Goal: Task Accomplishment & Management: Manage account settings

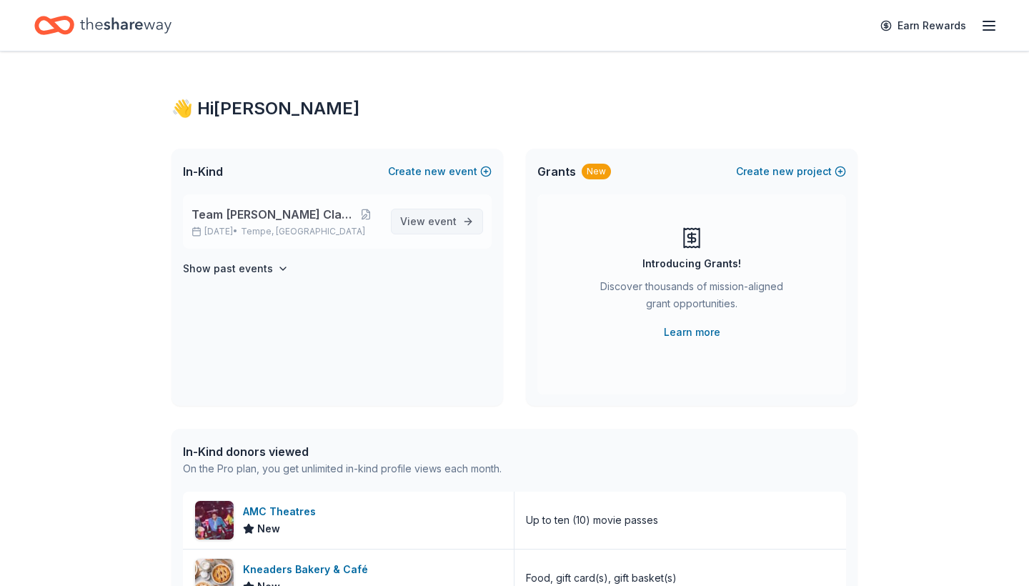
click at [427, 229] on span "View event" at bounding box center [428, 221] width 56 height 17
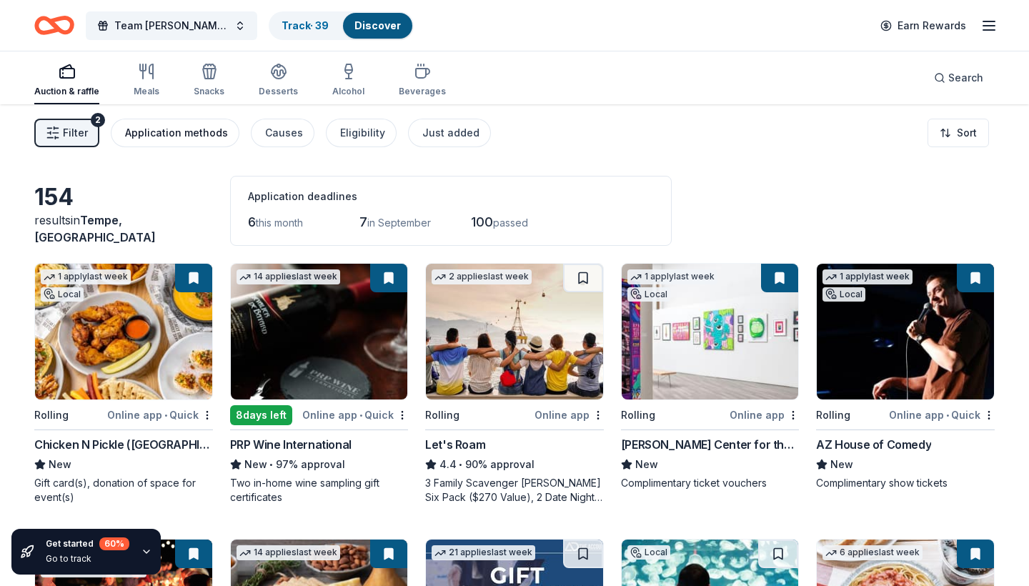
click at [182, 132] on div "Application methods" at bounding box center [176, 132] width 103 height 17
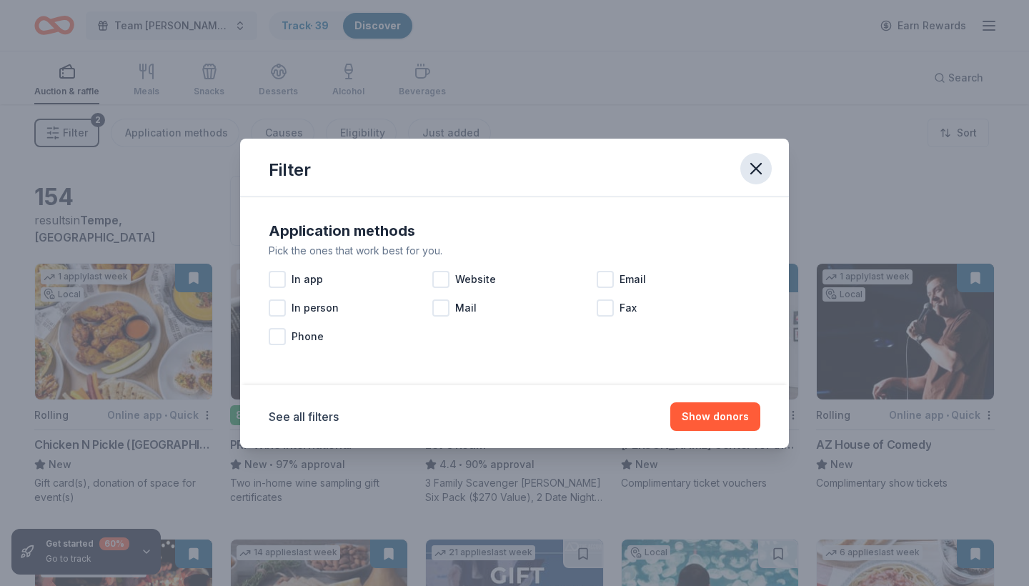
click at [761, 167] on icon "button" at bounding box center [756, 169] width 20 height 20
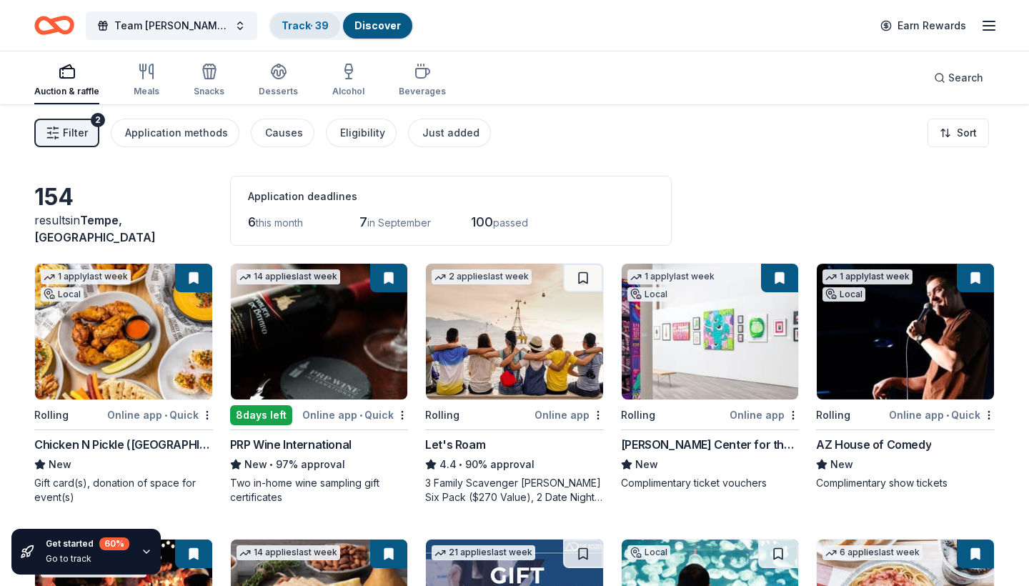
click at [291, 26] on link "Track · 39" at bounding box center [305, 25] width 47 height 12
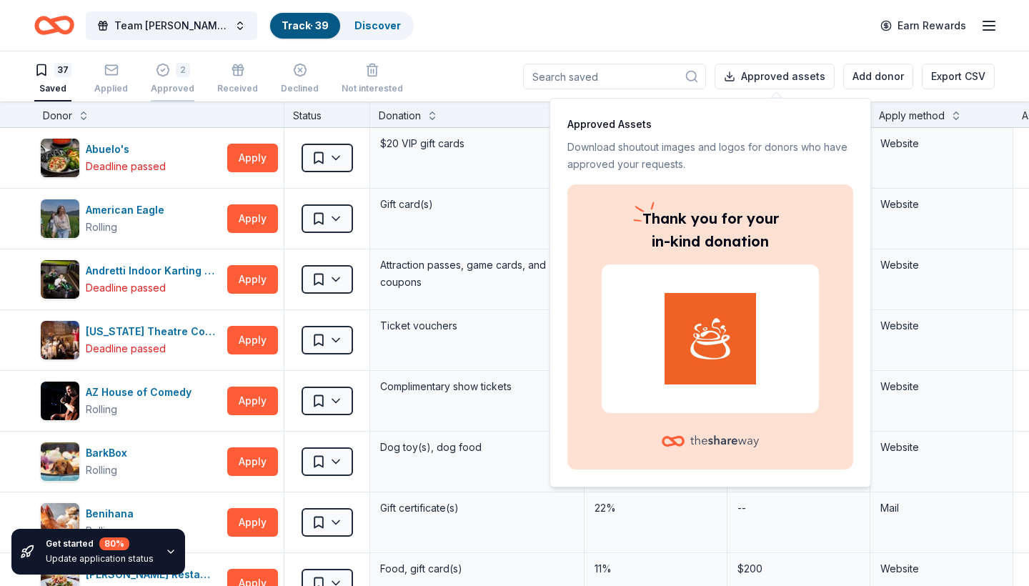
click at [176, 71] on div "2" at bounding box center [183, 70] width 14 height 14
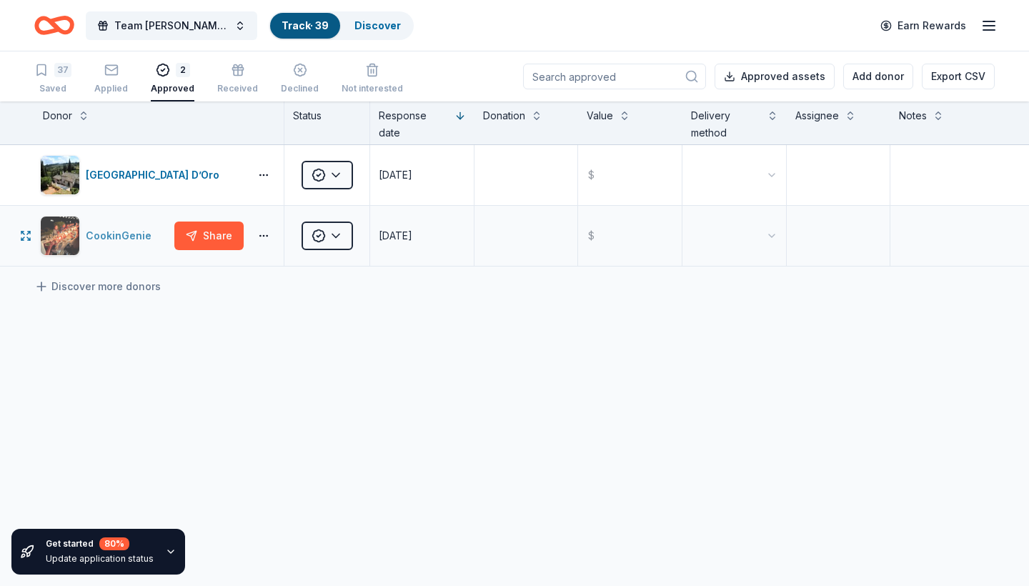
click at [115, 236] on div "CookinGenie" at bounding box center [121, 235] width 71 height 17
click at [234, 75] on icon "button" at bounding box center [238, 73] width 9 height 6
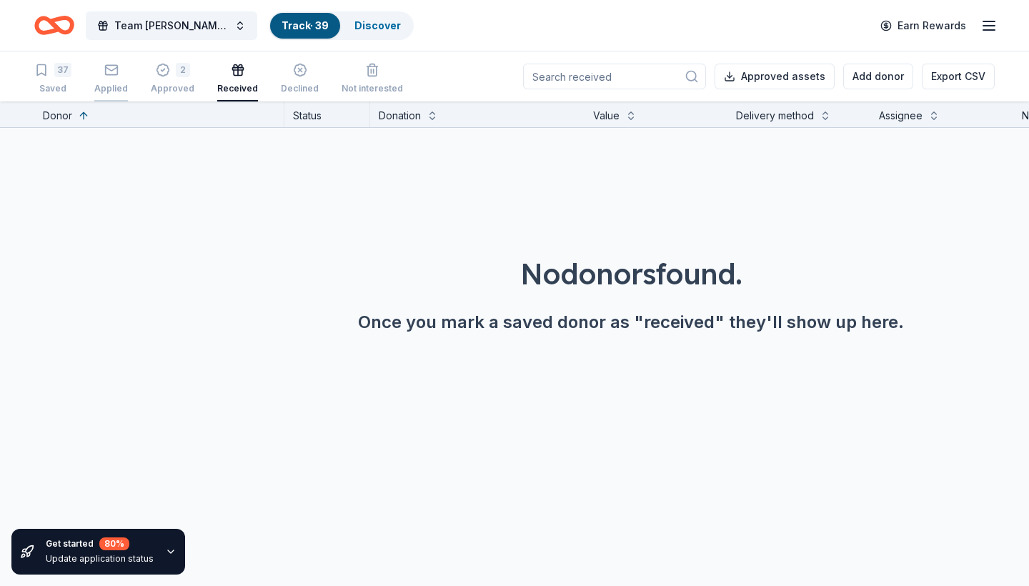
click at [115, 72] on rect "button" at bounding box center [111, 69] width 12 height 9
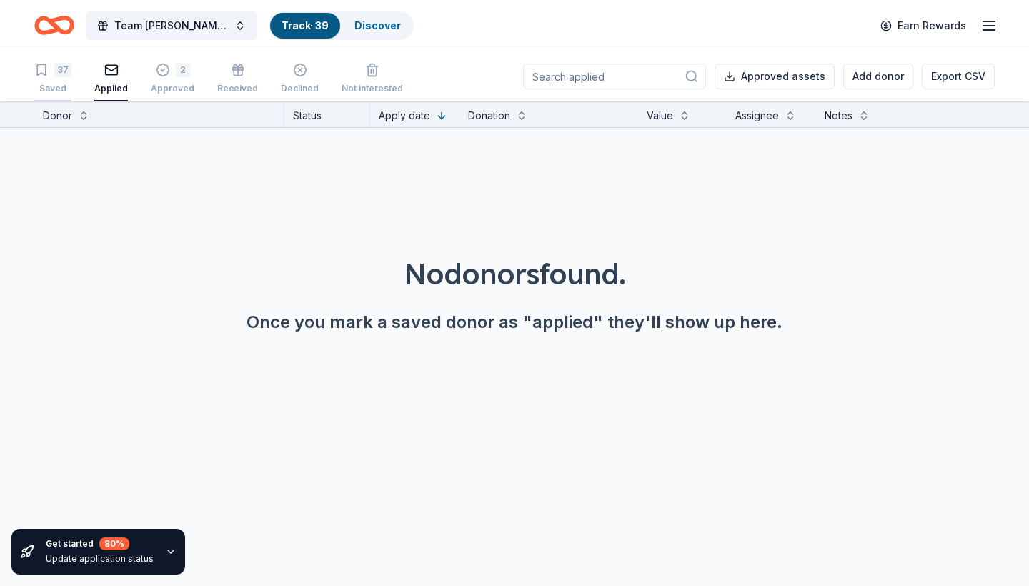
click at [62, 72] on div "37" at bounding box center [62, 70] width 17 height 14
